Goal: Ask a question

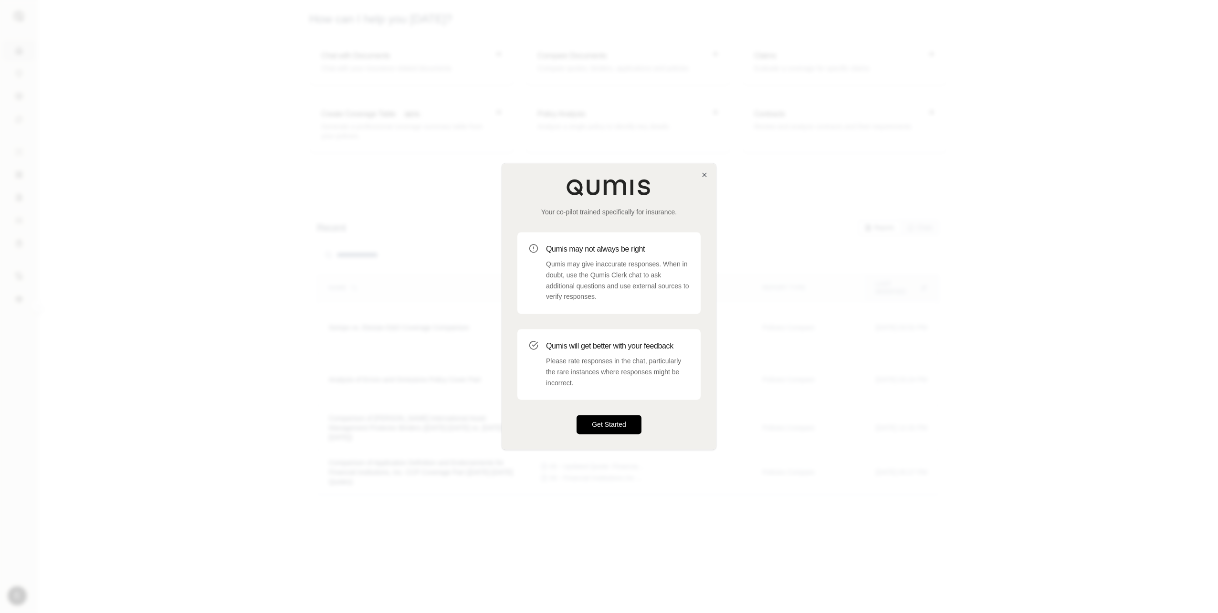
click at [612, 426] on button "Get Started" at bounding box center [608, 424] width 65 height 19
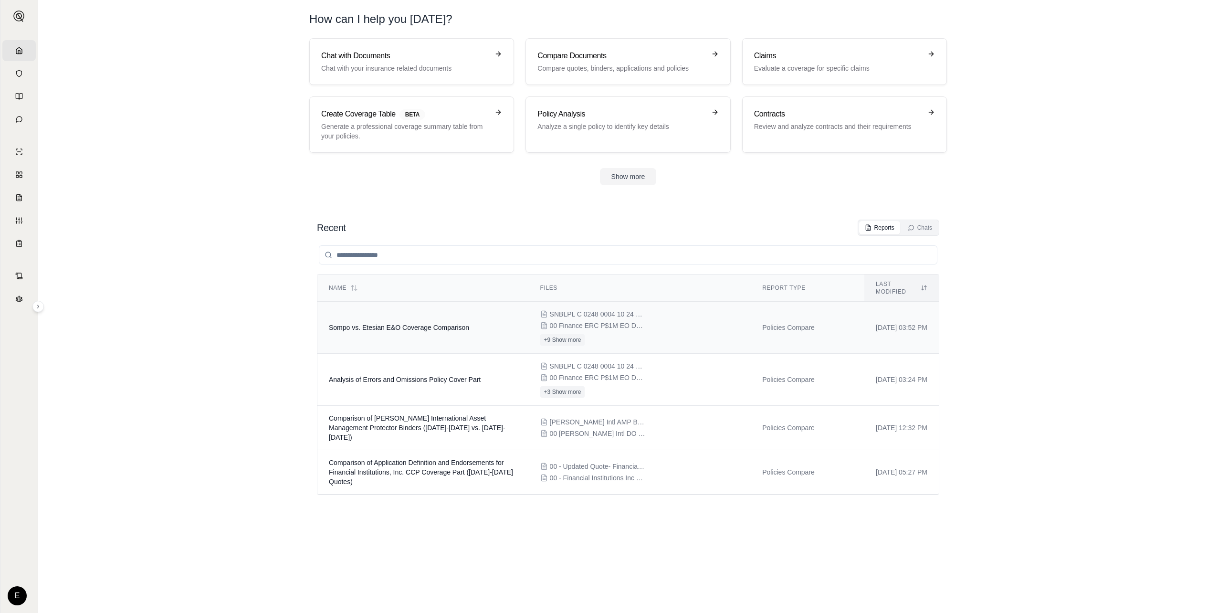
click at [446, 324] on span "Sompo vs. Etesian E&O Coverage Comparison" at bounding box center [399, 328] width 140 height 8
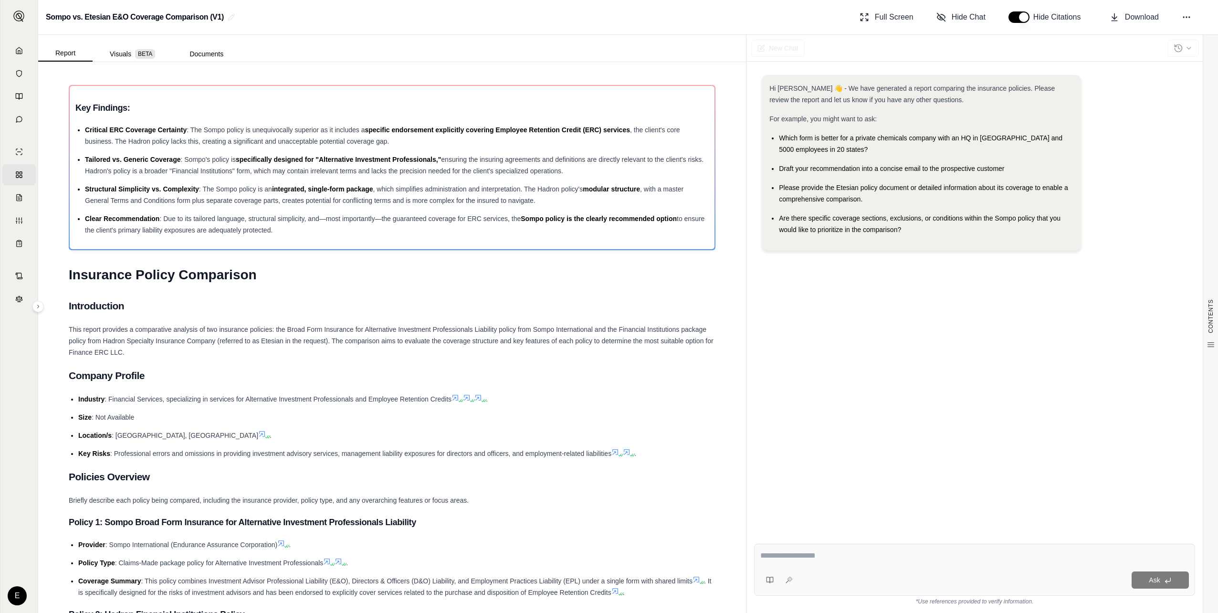
drag, startPoint x: 835, startPoint y: 454, endPoint x: 822, endPoint y: 460, distance: 13.7
click at [835, 454] on div "Hi [PERSON_NAME] 👋 - We have generated a report comparing the insurance policie…" at bounding box center [974, 297] width 441 height 461
click at [835, 565] on div "Ask" at bounding box center [974, 570] width 441 height 52
click at [832, 559] on textarea at bounding box center [974, 555] width 429 height 11
type textarea "**********"
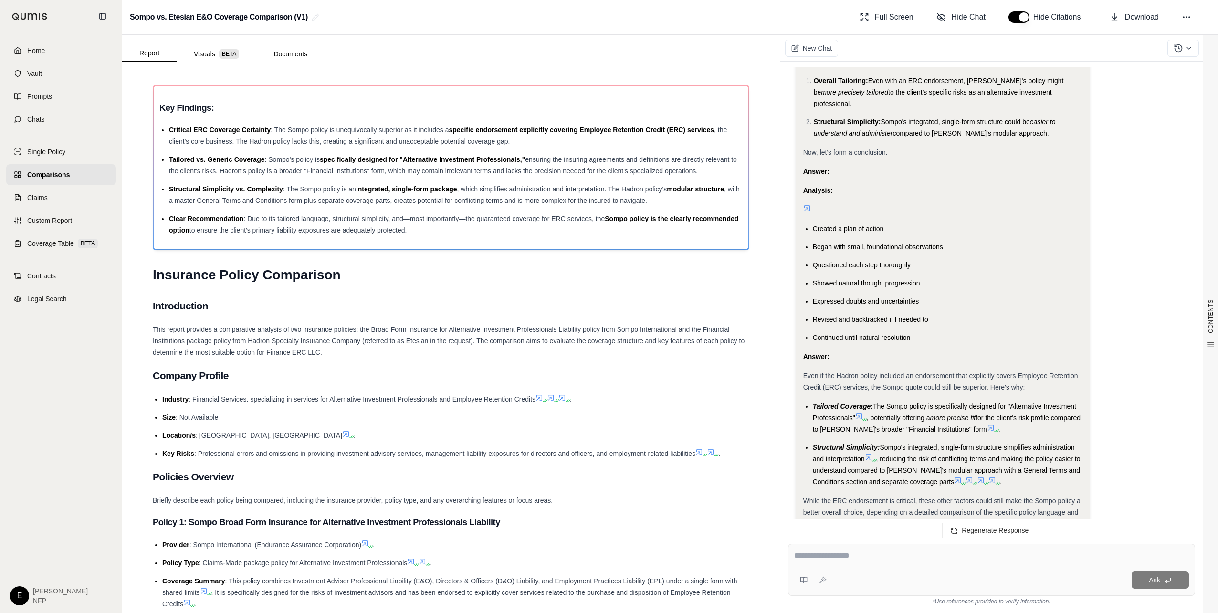
scroll to position [943, 0]
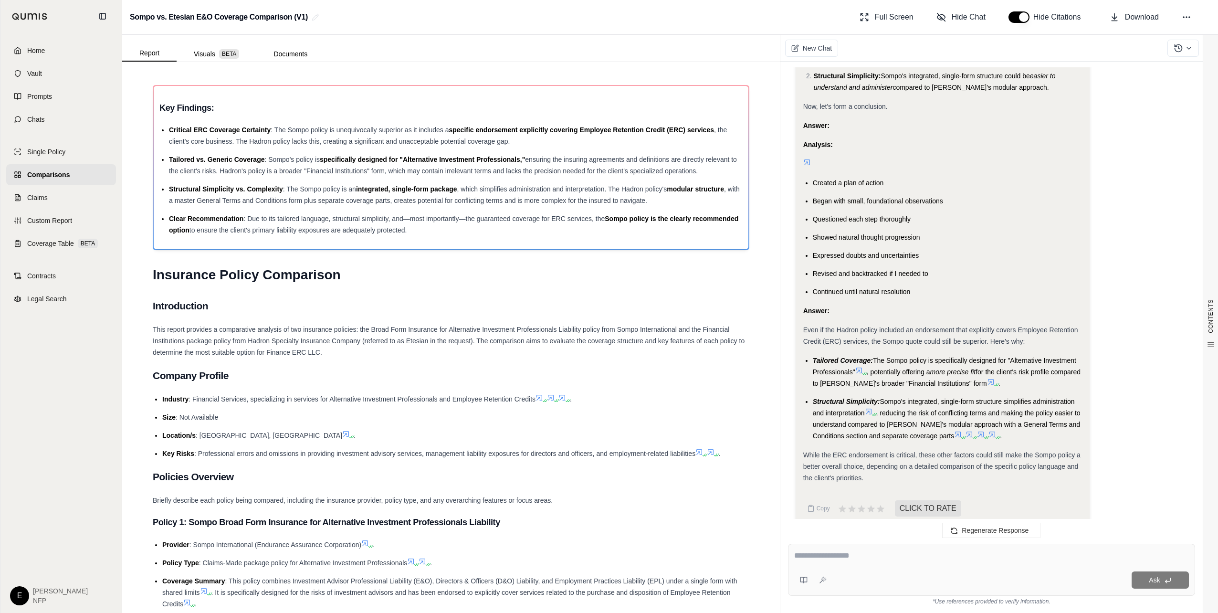
click at [421, 353] on div "This report provides a comparative analysis of two insurance policies: the Broa…" at bounding box center [451, 341] width 597 height 34
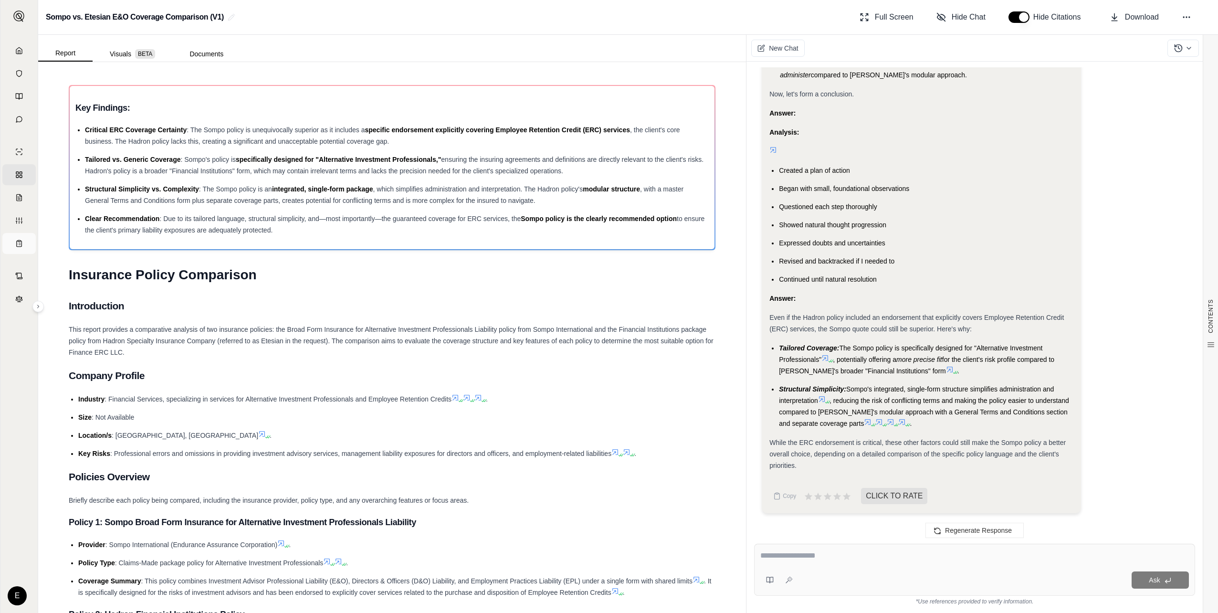
scroll to position [897, 0]
